Goal: Check status: Check status

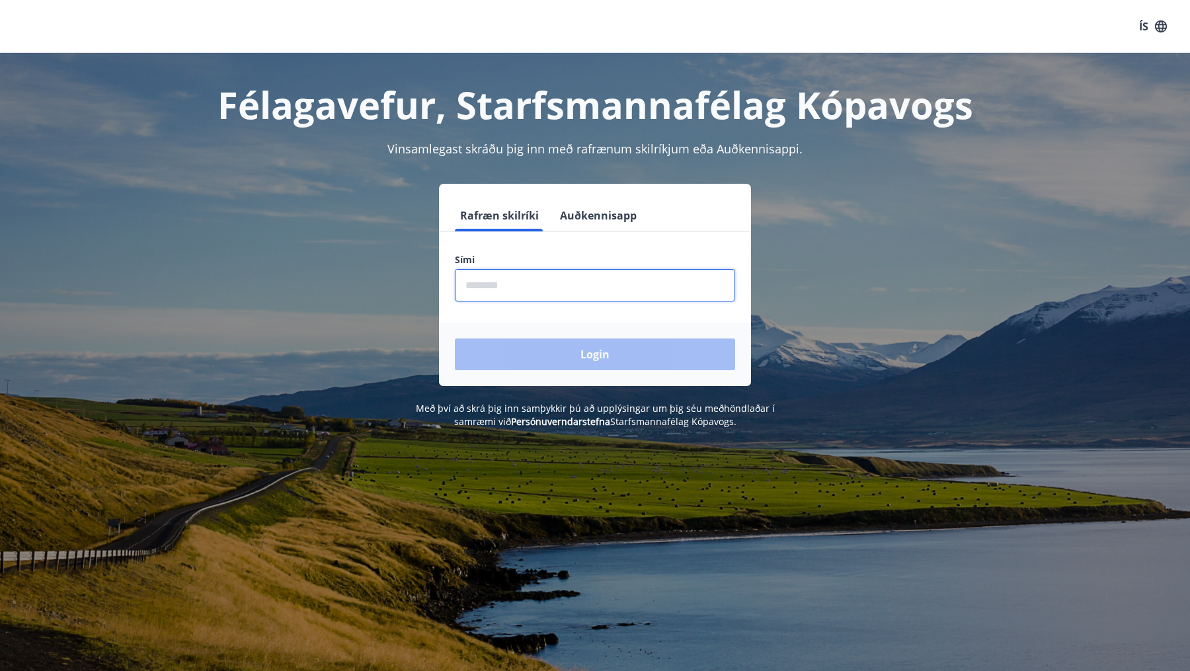
click at [556, 280] on input "phone" at bounding box center [595, 285] width 280 height 32
click at [528, 291] on input "phone" at bounding box center [595, 285] width 280 height 32
type input "********"
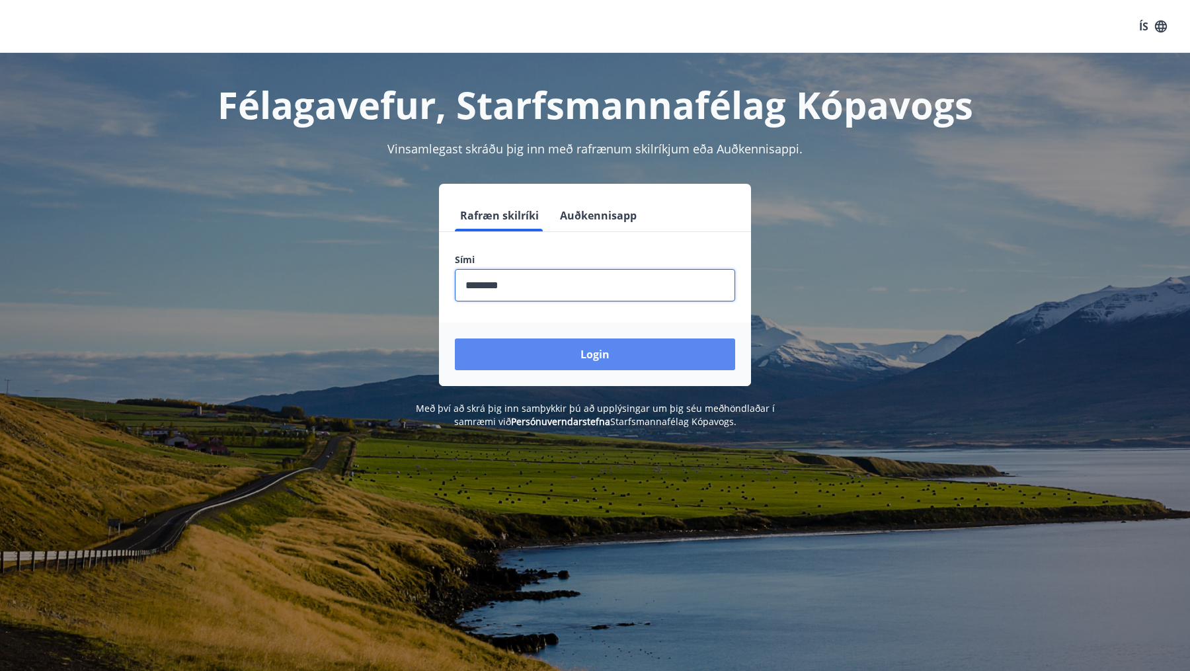
click at [556, 355] on button "Login" at bounding box center [595, 354] width 280 height 32
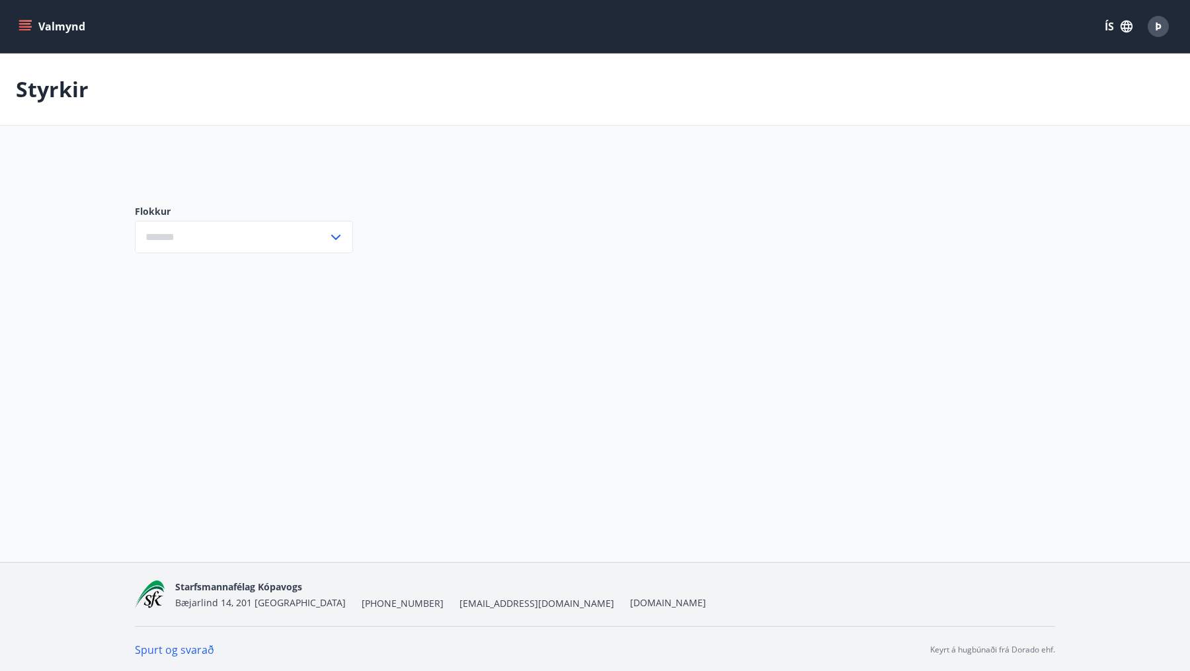
type input "***"
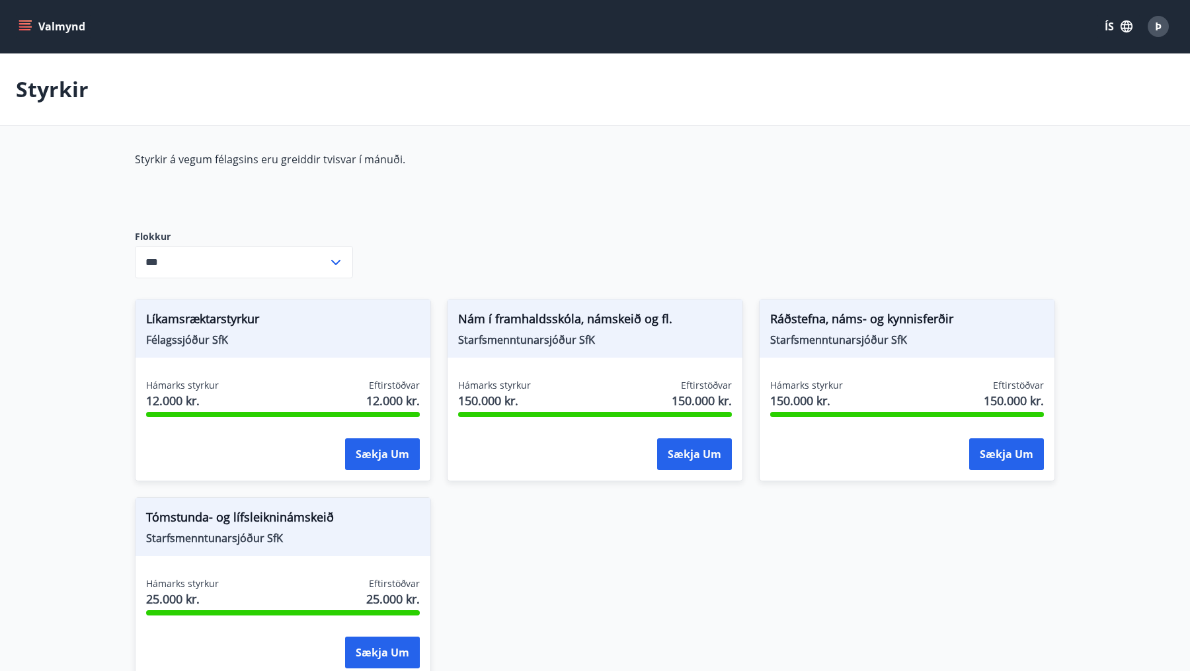
click at [28, 32] on icon "menu" at bounding box center [25, 26] width 13 height 13
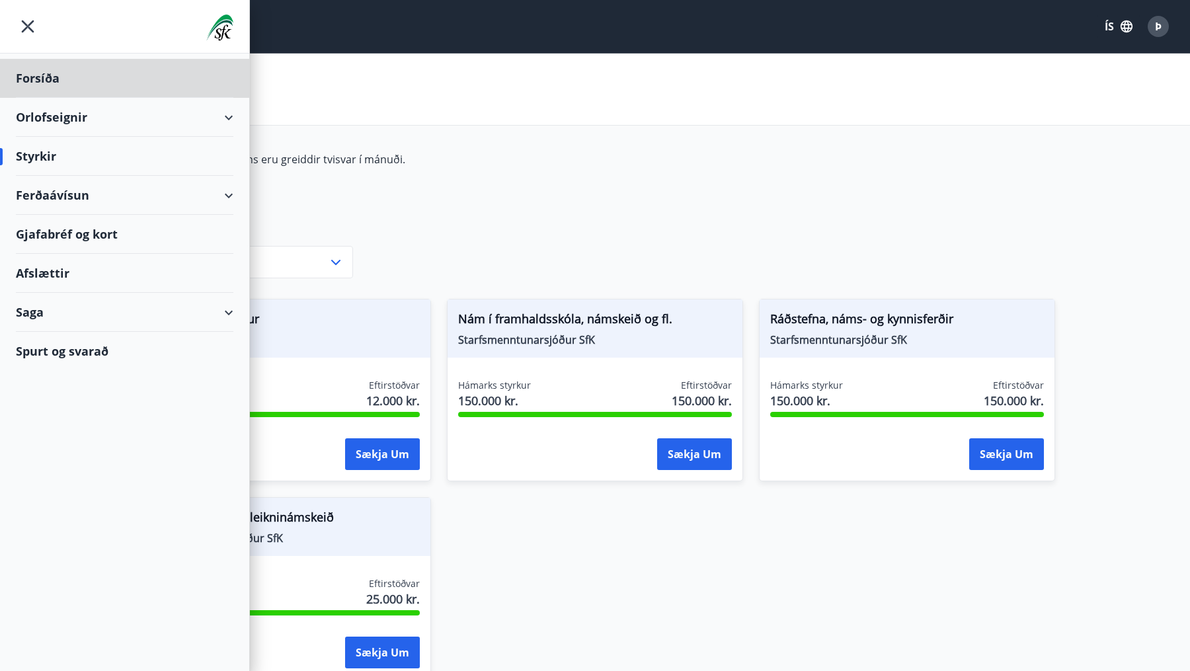
click at [34, 165] on div "Styrkir" at bounding box center [124, 156] width 217 height 39
click at [36, 157] on div "Styrkir" at bounding box center [124, 156] width 217 height 39
click at [40, 307] on div "Saga" at bounding box center [124, 312] width 217 height 39
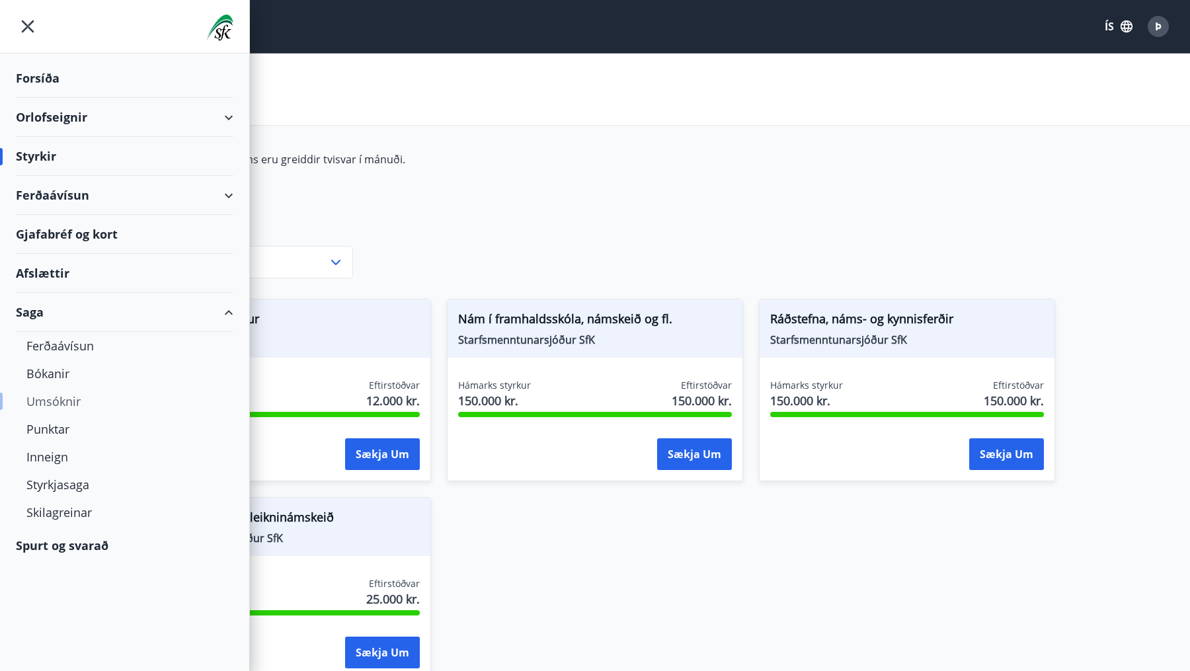
click at [52, 402] on div "Umsóknir" at bounding box center [124, 401] width 196 height 28
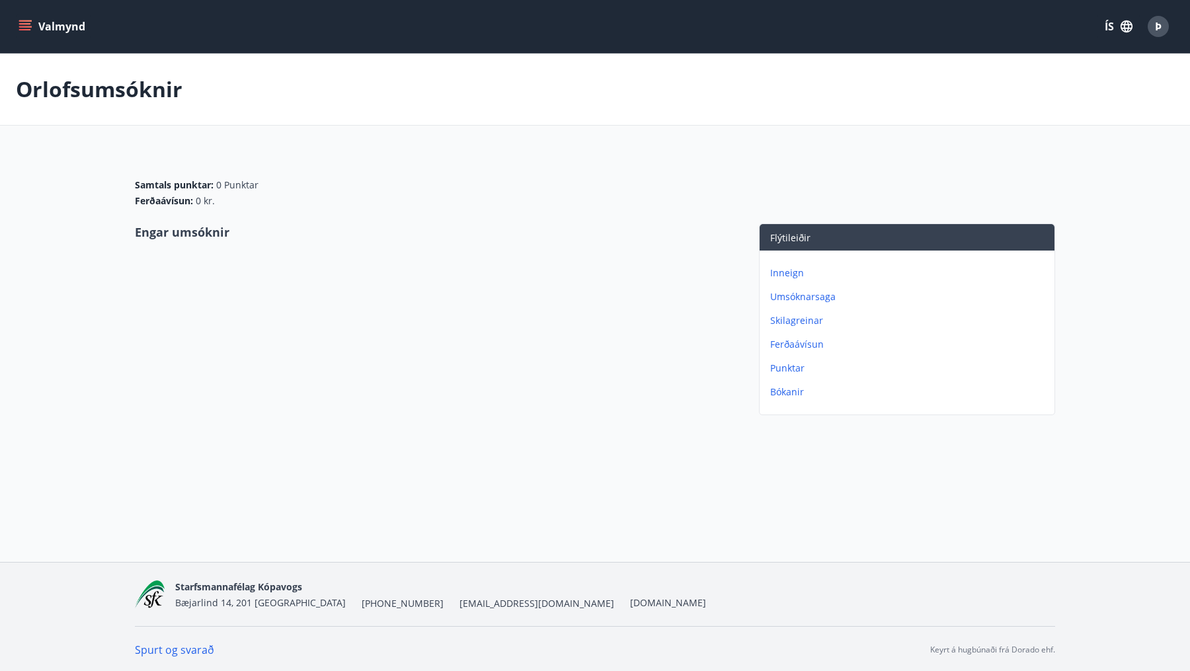
click at [818, 298] on p "Umsóknarsaga" at bounding box center [909, 296] width 279 height 13
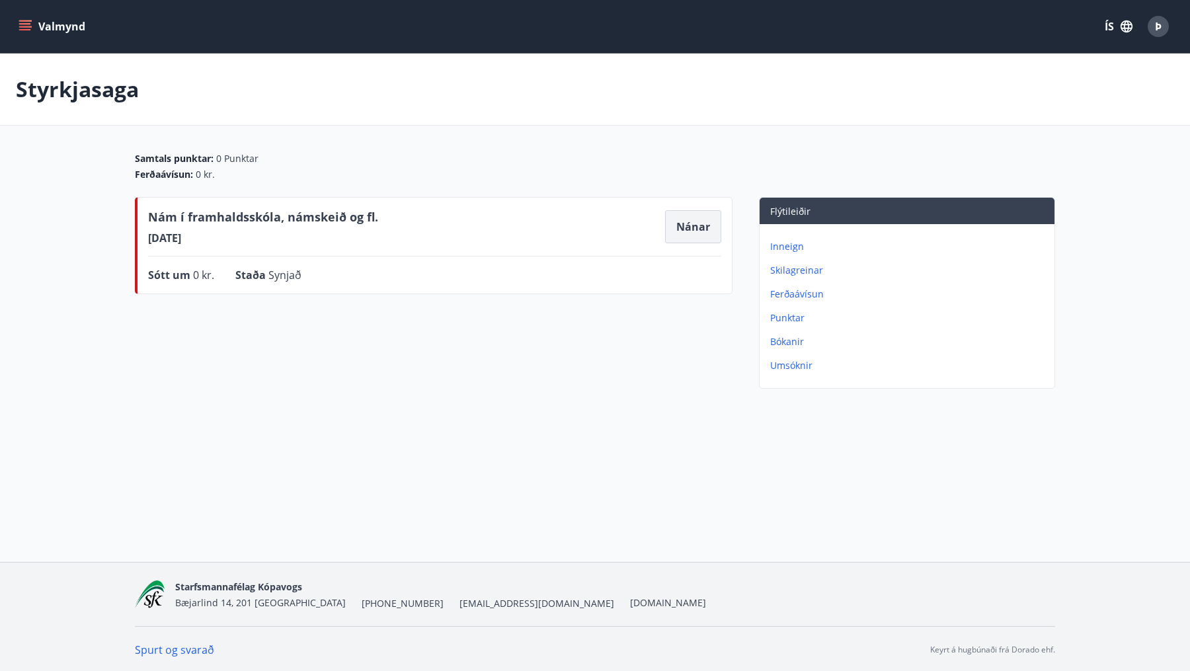
click at [685, 225] on button "Nánar" at bounding box center [693, 226] width 56 height 33
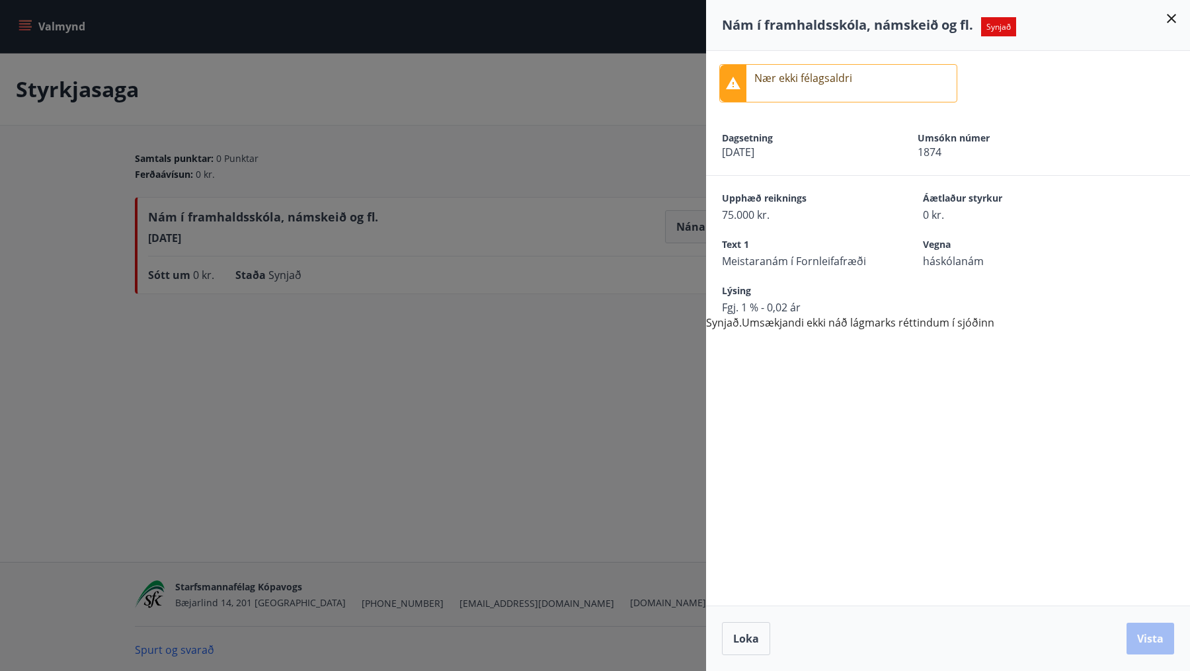
click at [781, 88] on div "Nær ekki félagsaldri" at bounding box center [803, 83] width 98 height 37
click at [738, 86] on icon at bounding box center [733, 83] width 15 height 13
click at [897, 347] on div "Nær ekki félagsaldri Dagsetning 12.09.2025 Umsókn númer 1874 Upphæð reiknings 7…" at bounding box center [948, 328] width 484 height 554
click at [1173, 17] on icon at bounding box center [1171, 19] width 16 height 16
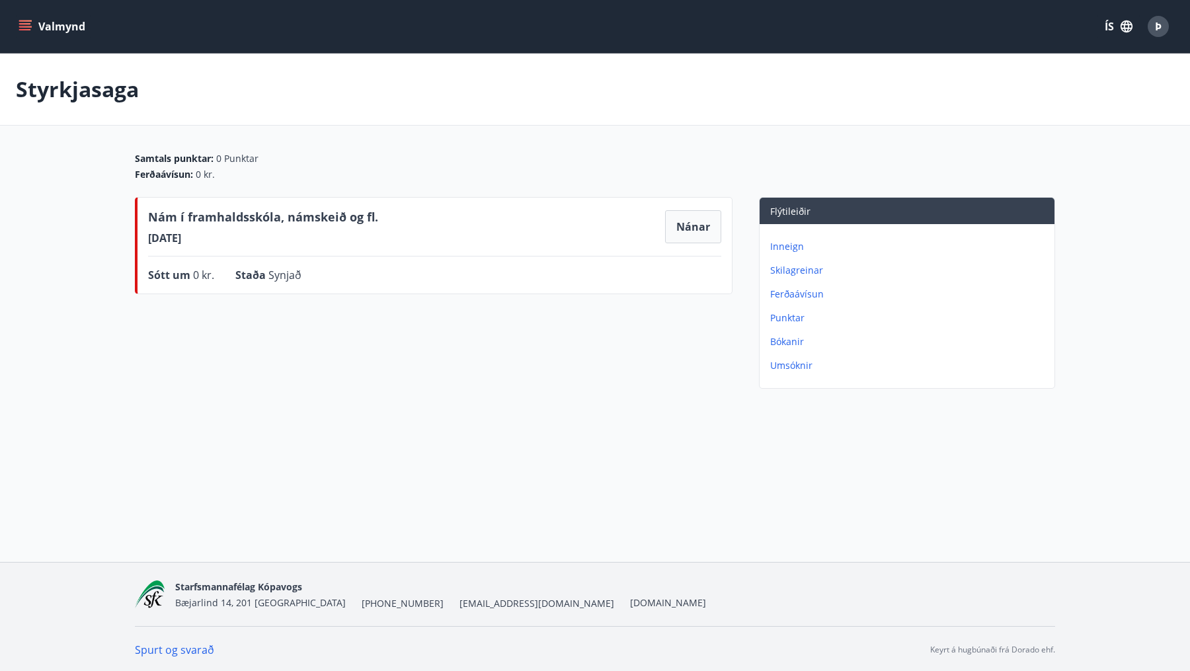
click at [870, 122] on div "Styrkjasaga" at bounding box center [595, 90] width 1190 height 72
click at [28, 24] on icon "menu" at bounding box center [25, 23] width 12 height 1
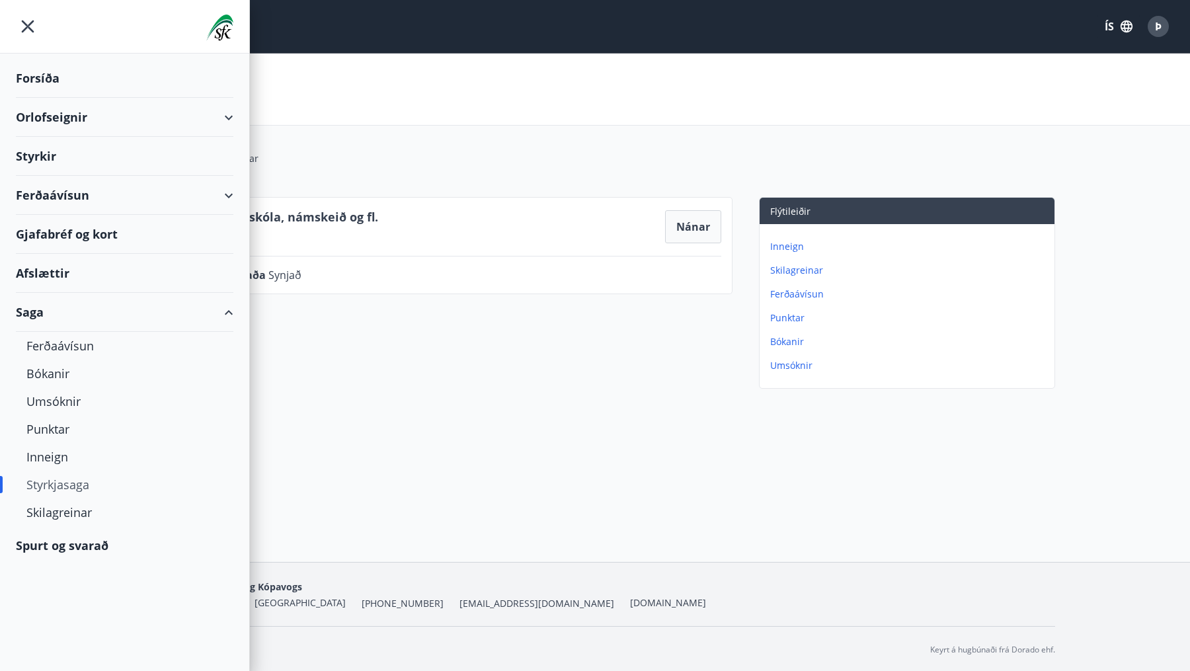
click at [34, 67] on div "Forsíða" at bounding box center [124, 78] width 217 height 39
